Goal: Task Accomplishment & Management: Manage account settings

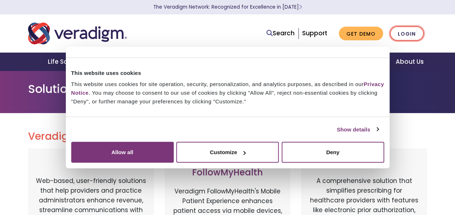
click at [409, 36] on link "Login" at bounding box center [407, 33] width 34 height 15
